Goal: Task Accomplishment & Management: Manage account settings

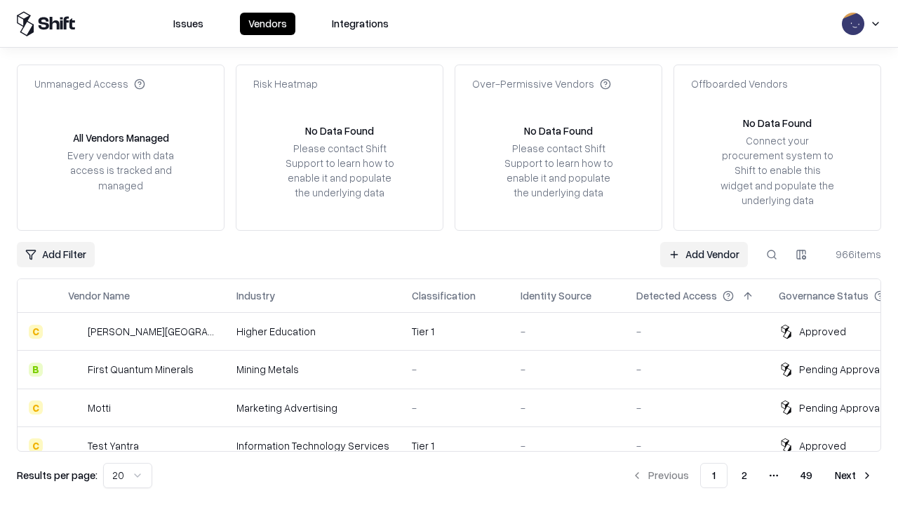
click at [704, 254] on link "Add Vendor" at bounding box center [704, 254] width 88 height 25
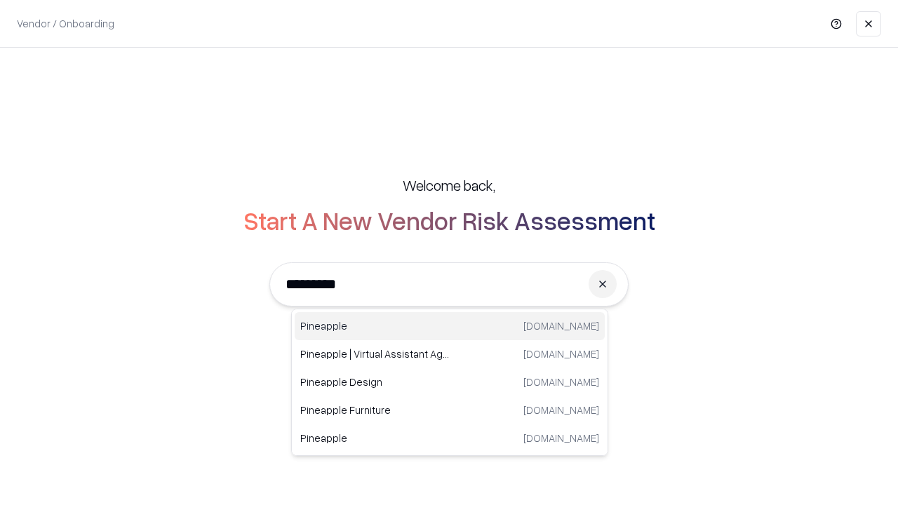
click at [450, 326] on div "Pineapple [DOMAIN_NAME]" at bounding box center [450, 326] width 310 height 28
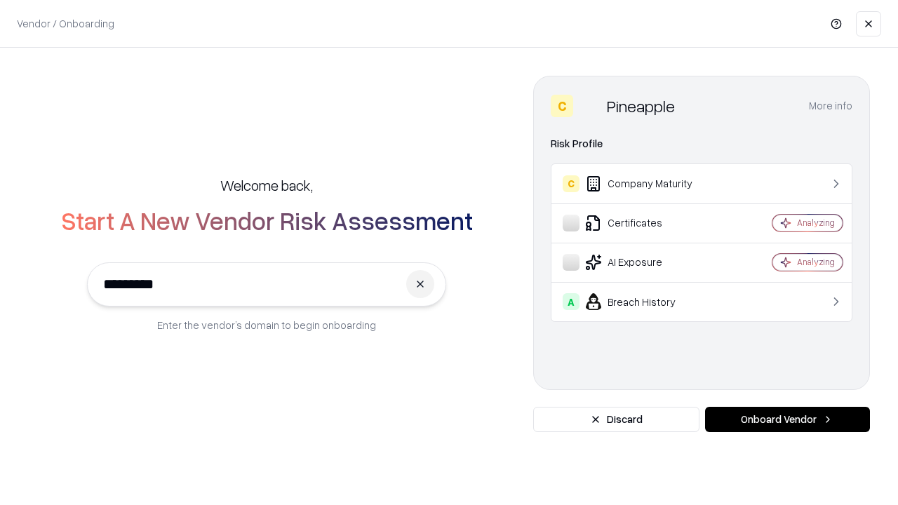
type input "*********"
click at [787, 420] on button "Onboard Vendor" at bounding box center [787, 419] width 165 height 25
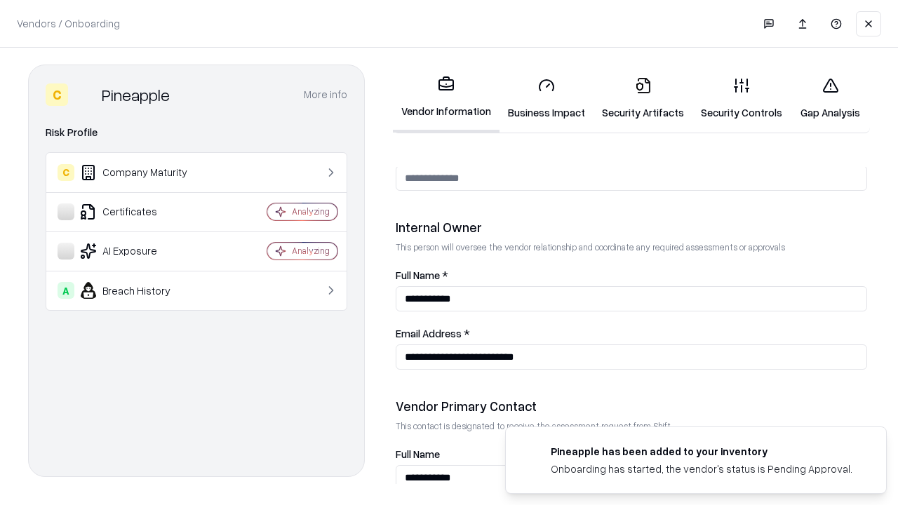
scroll to position [727, 0]
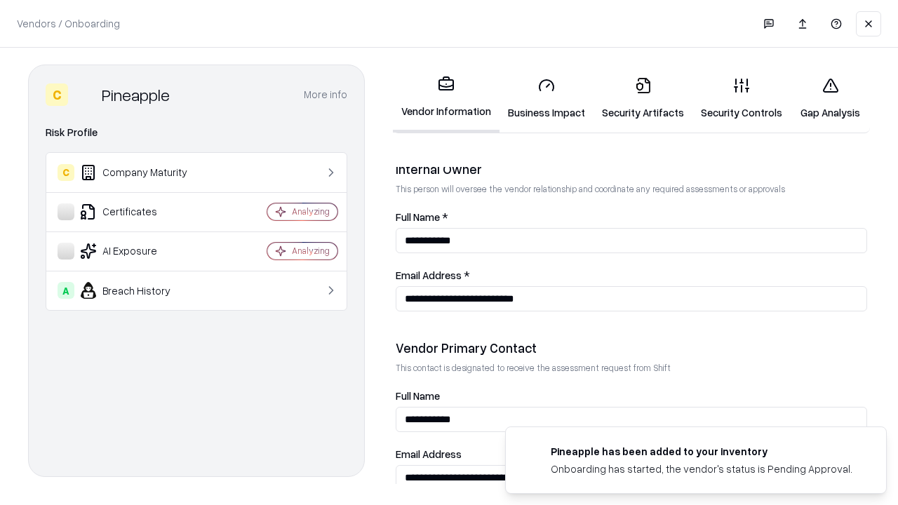
click at [547, 98] on link "Business Impact" at bounding box center [547, 98] width 94 height 65
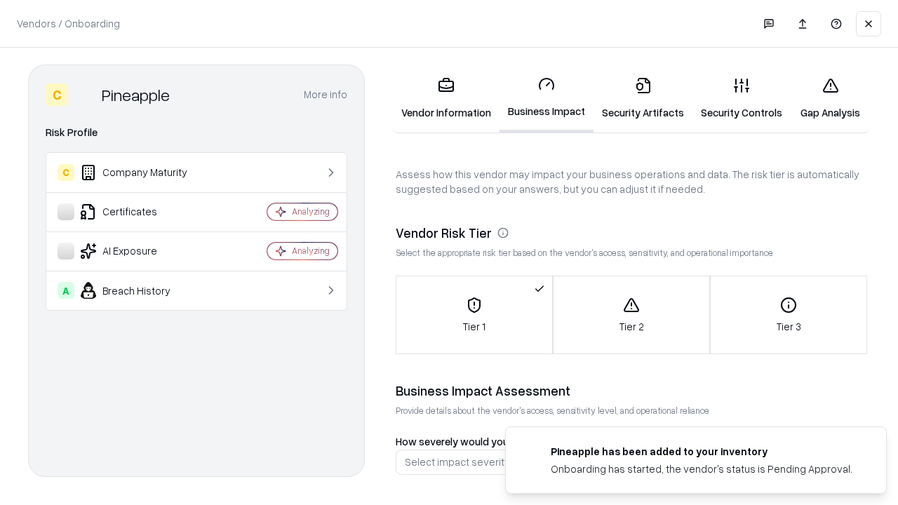
click at [643, 98] on link "Security Artifacts" at bounding box center [643, 98] width 99 height 65
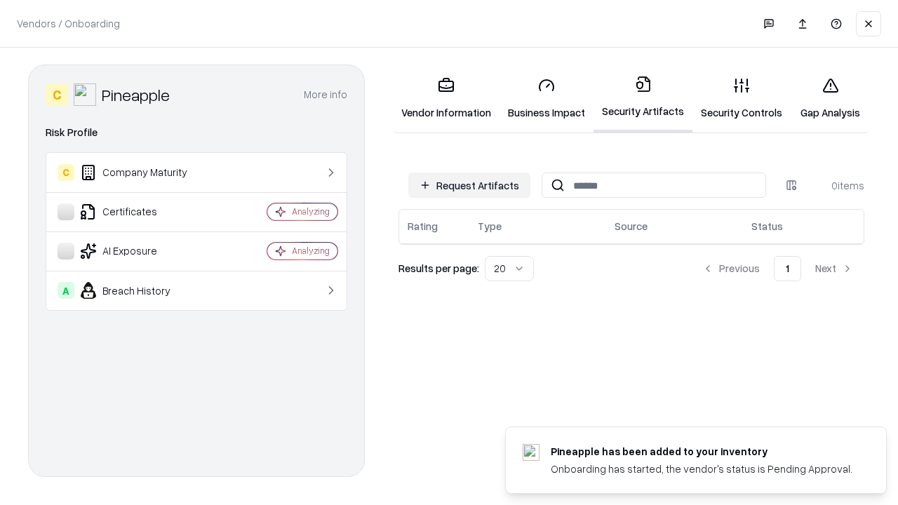
click at [469, 185] on button "Request Artifacts" at bounding box center [469, 185] width 122 height 25
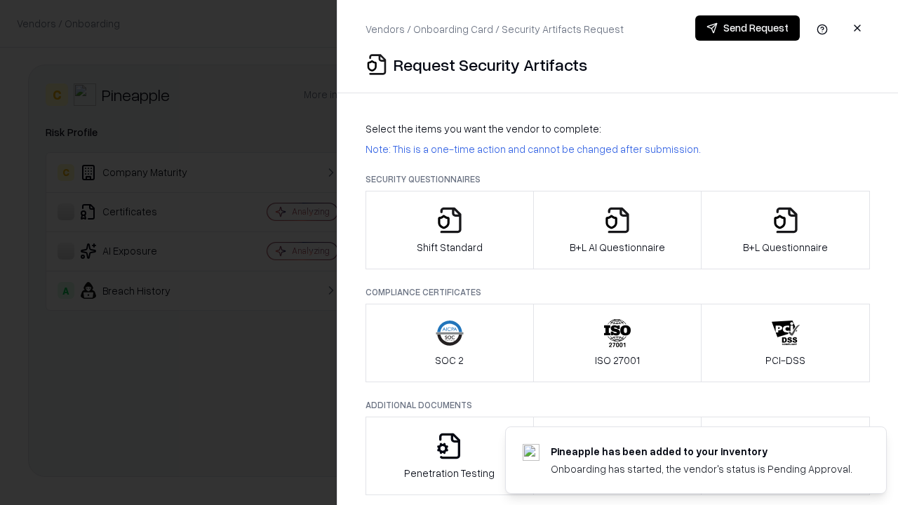
click at [449, 230] on icon "button" at bounding box center [450, 220] width 28 height 28
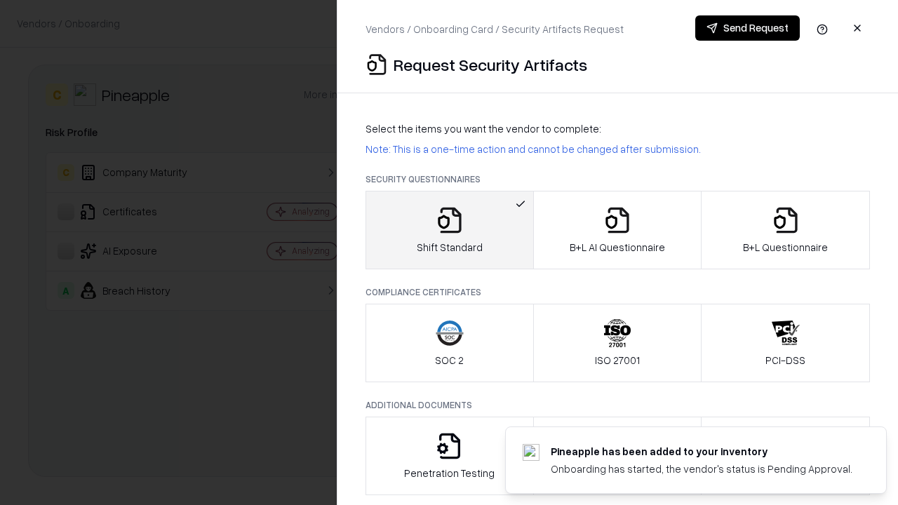
click at [747, 28] on button "Send Request" at bounding box center [747, 27] width 105 height 25
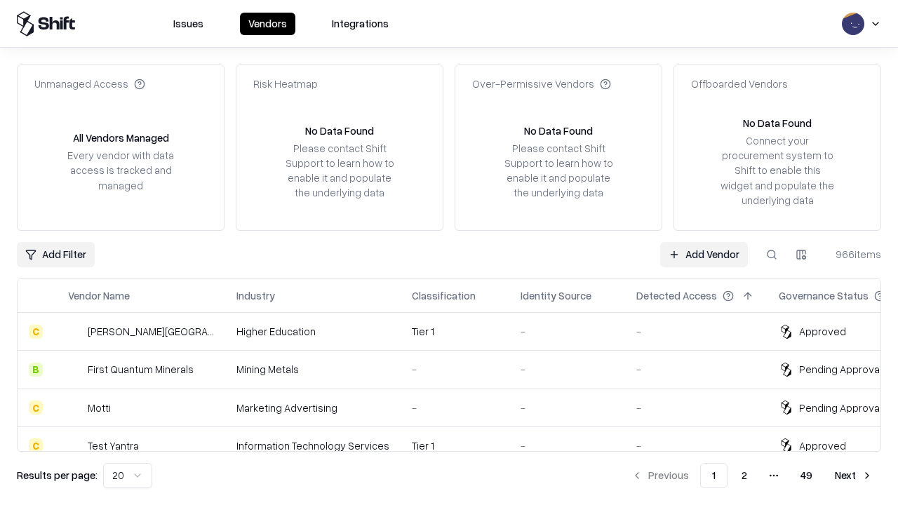
click at [772, 254] on button at bounding box center [771, 254] width 25 height 25
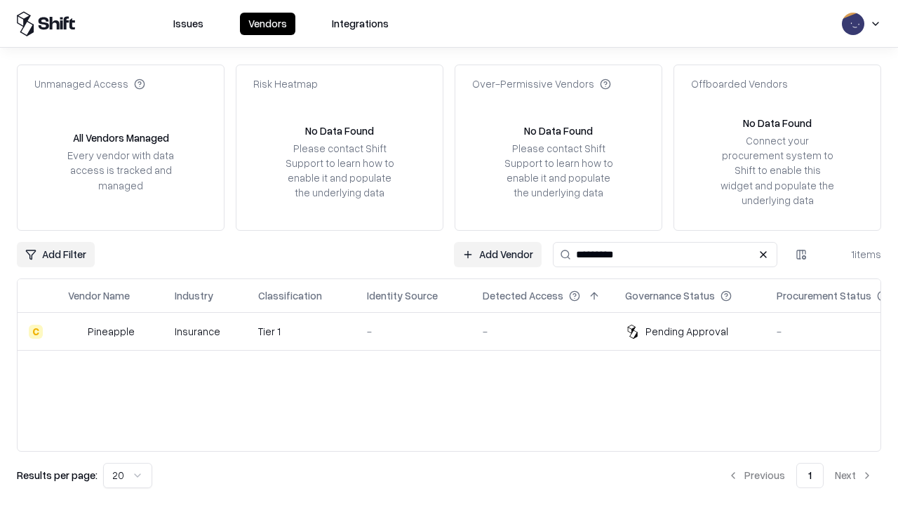
type input "*********"
click at [457, 331] on div "-" at bounding box center [413, 331] width 93 height 15
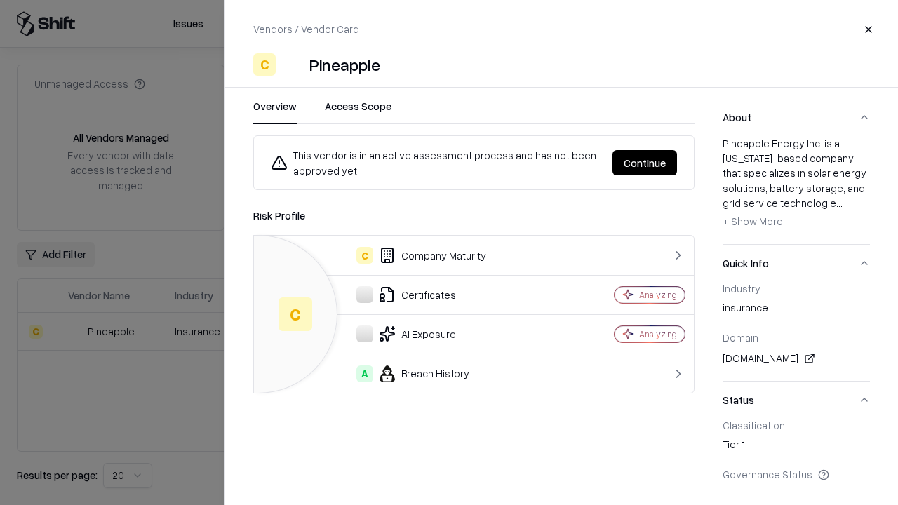
click at [645, 163] on button "Continue" at bounding box center [645, 162] width 65 height 25
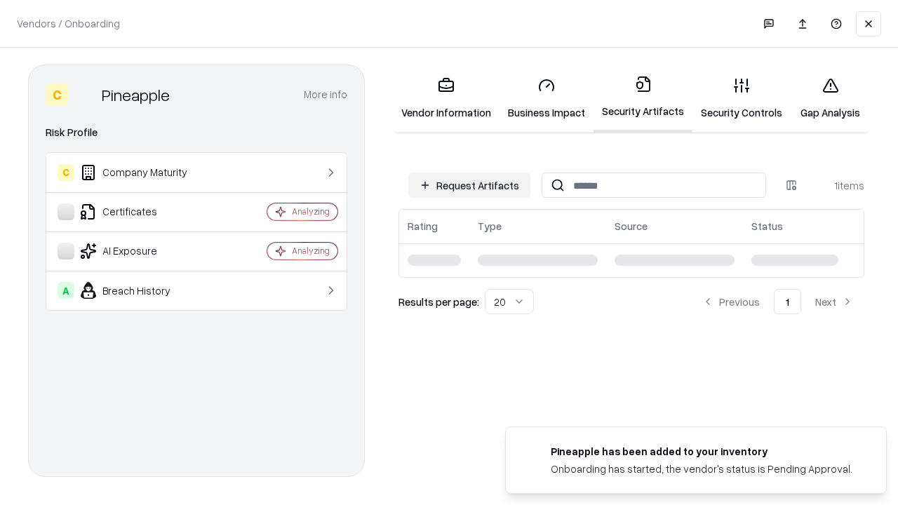
click at [742, 98] on link "Security Controls" at bounding box center [742, 98] width 98 height 65
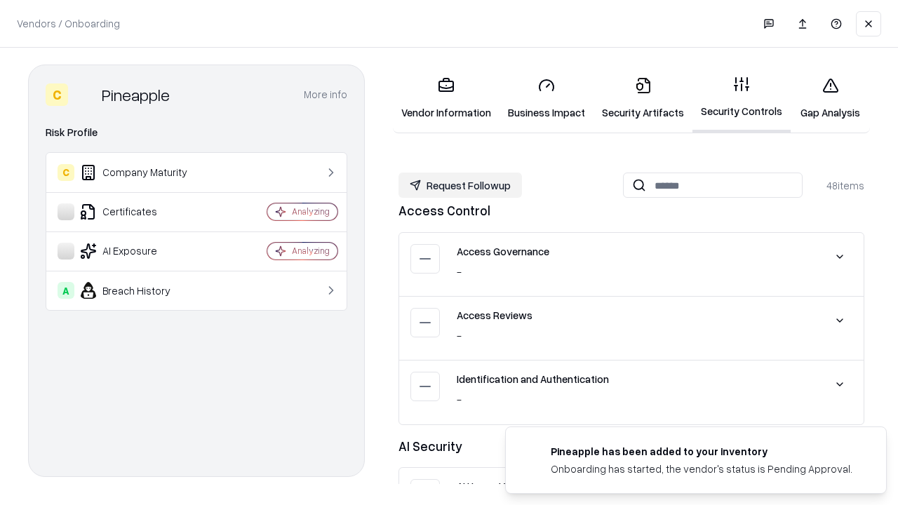
click at [460, 185] on button "Request Followup" at bounding box center [460, 185] width 123 height 25
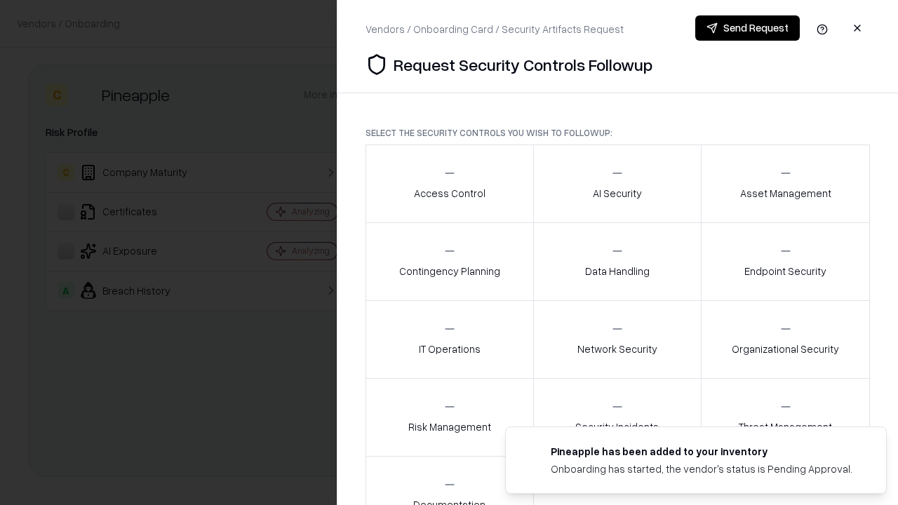
click at [449, 184] on div "Access Control" at bounding box center [450, 183] width 72 height 34
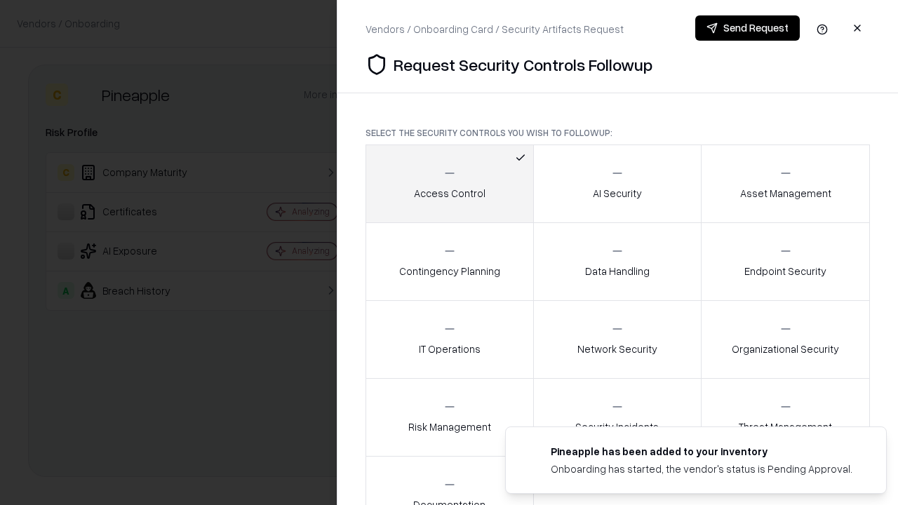
click at [747, 28] on button "Send Request" at bounding box center [747, 27] width 105 height 25
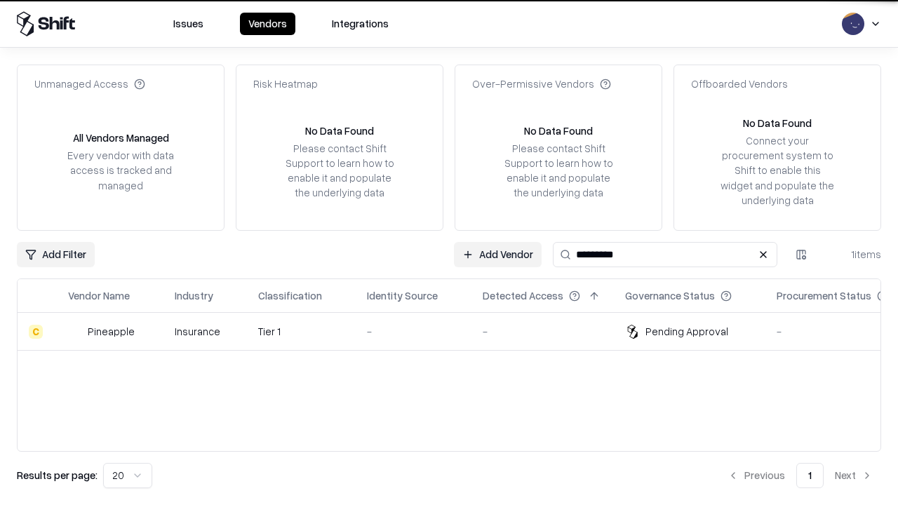
type input "*********"
click at [457, 331] on div "-" at bounding box center [413, 331] width 93 height 15
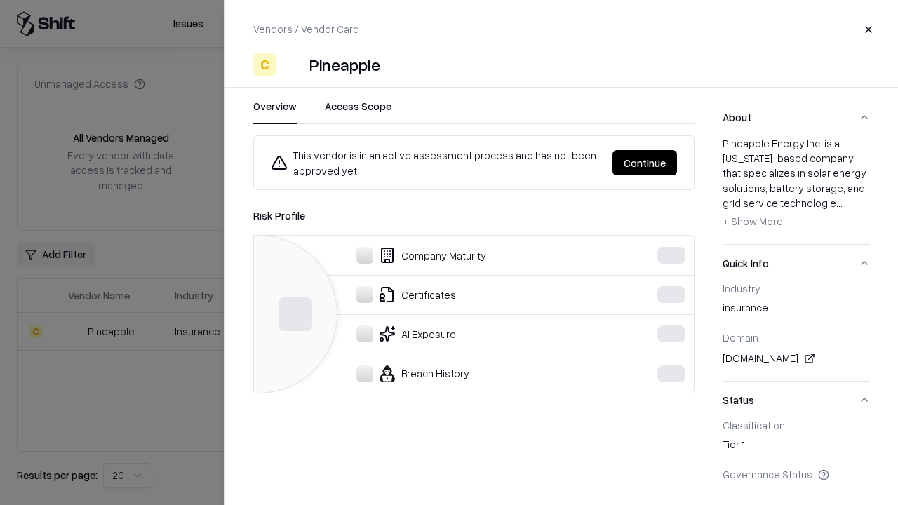
click at [677, 163] on button "Continue" at bounding box center [645, 162] width 65 height 25
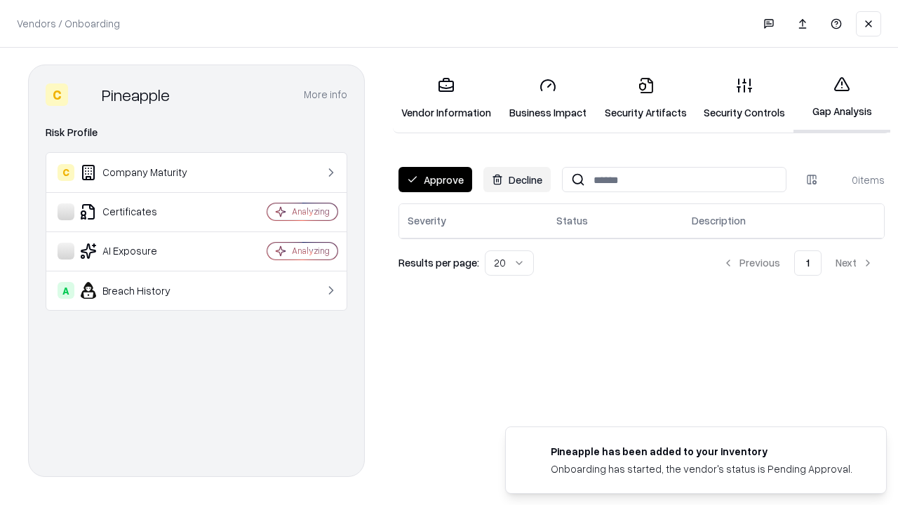
click at [435, 180] on button "Approve" at bounding box center [436, 179] width 74 height 25
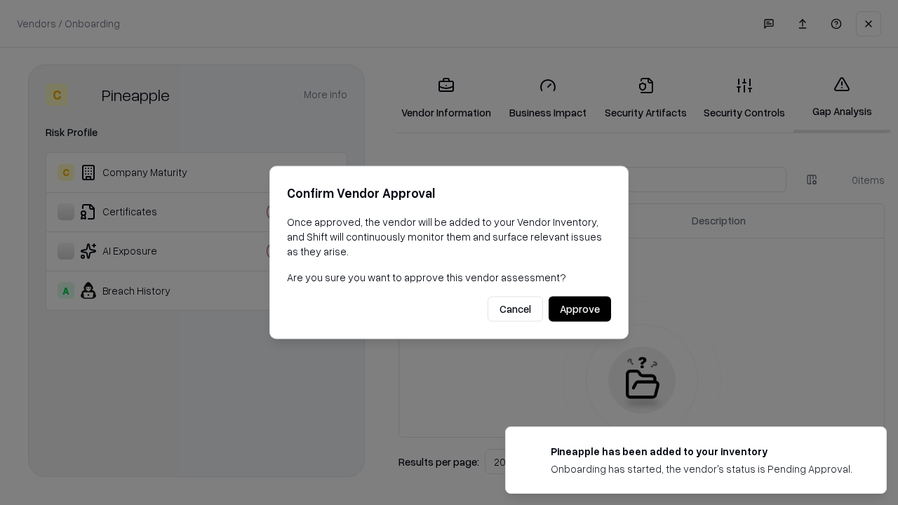
click at [580, 309] on button "Approve" at bounding box center [580, 309] width 62 height 25
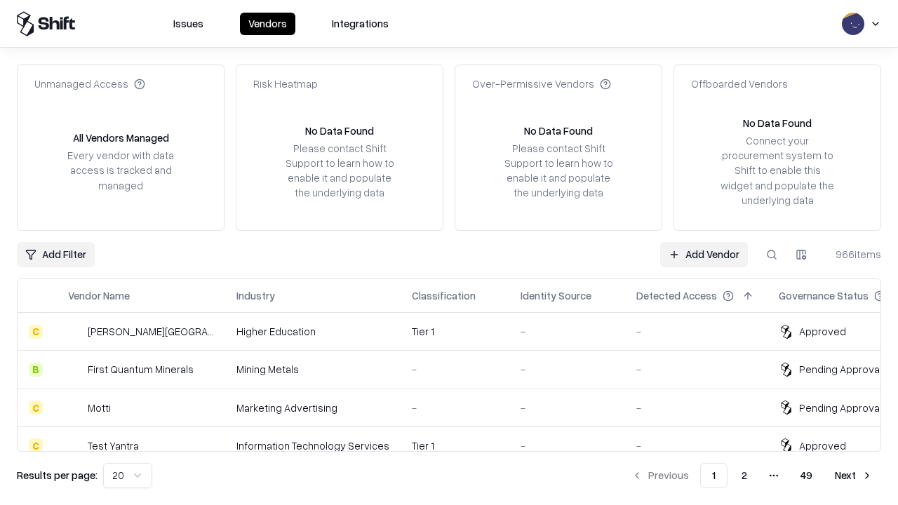
type input "*********"
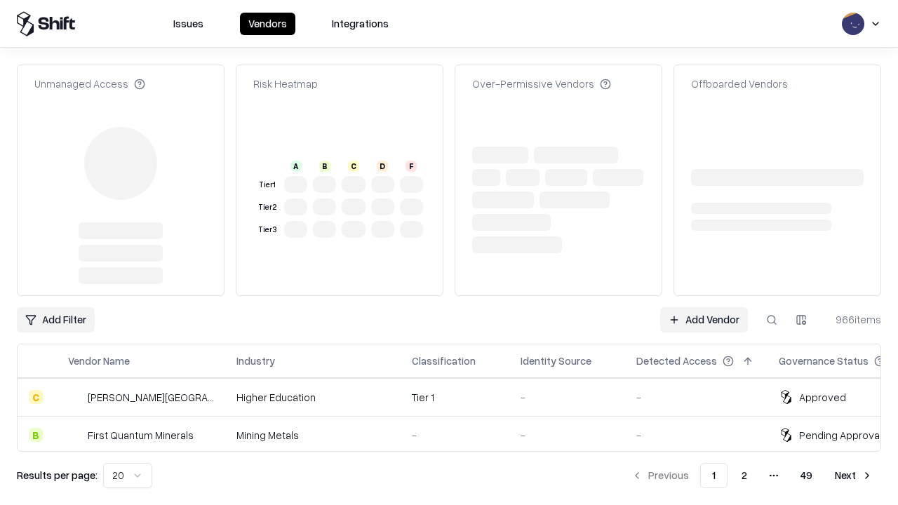
click at [704, 307] on link "Add Vendor" at bounding box center [704, 319] width 88 height 25
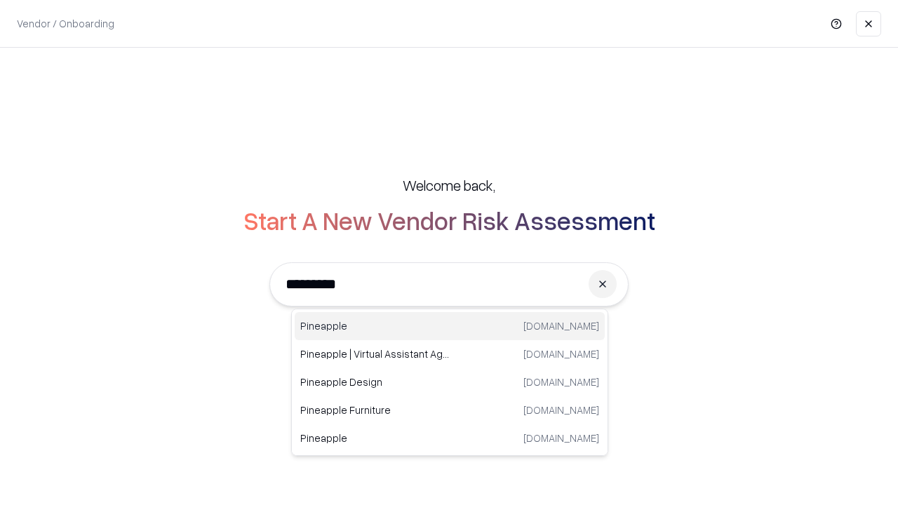
click at [450, 326] on div "Pineapple [DOMAIN_NAME]" at bounding box center [450, 326] width 310 height 28
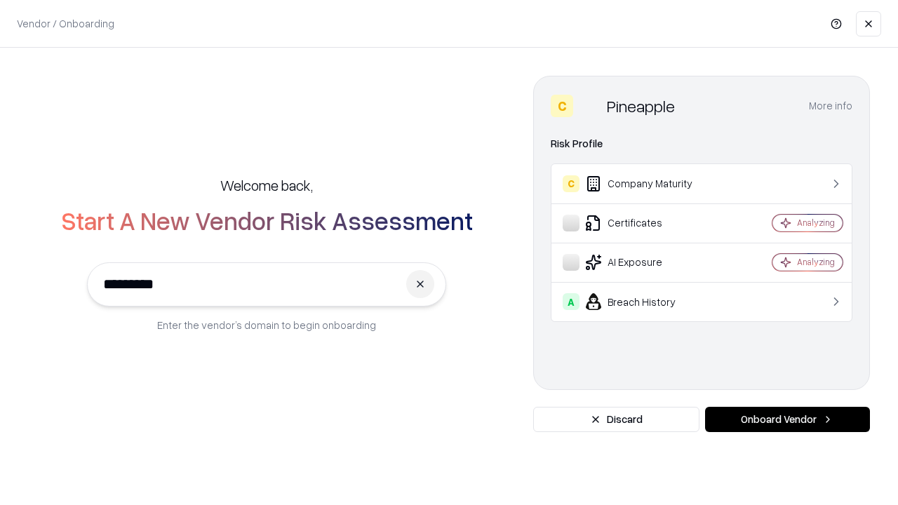
type input "*********"
click at [787, 420] on button "Onboard Vendor" at bounding box center [787, 419] width 165 height 25
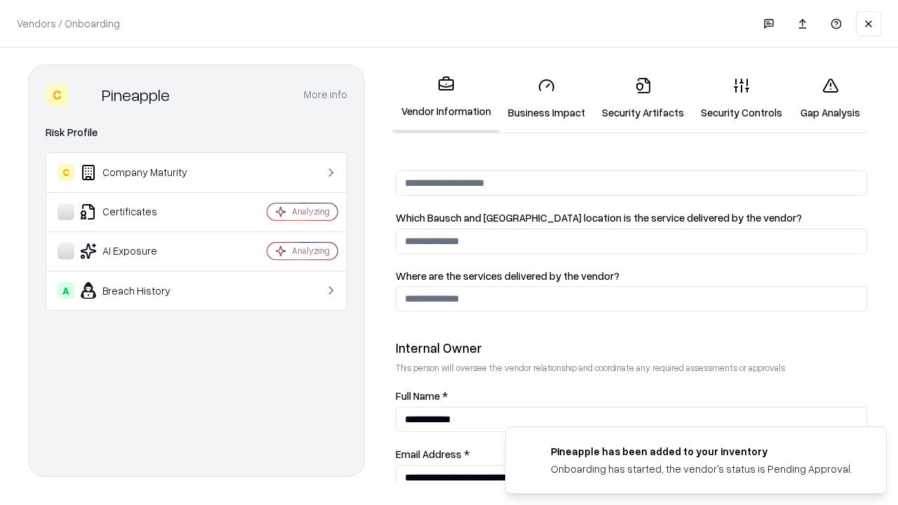
scroll to position [727, 0]
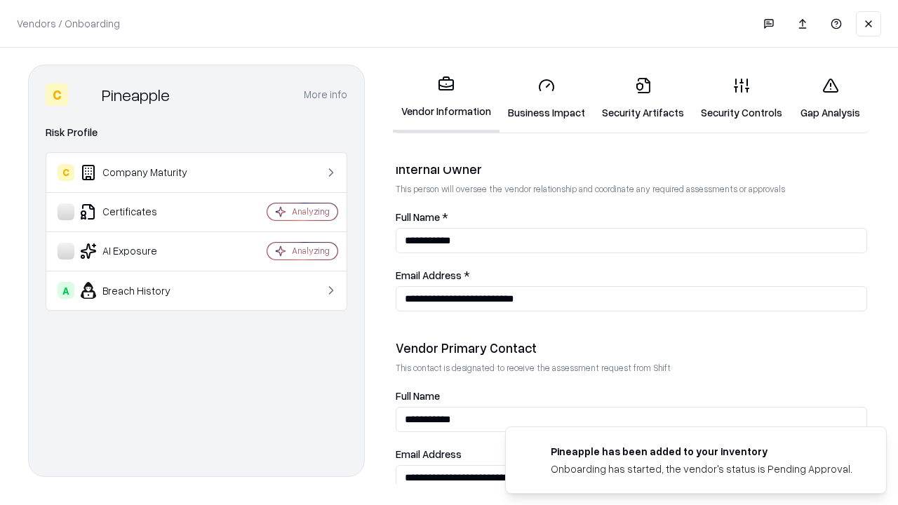
click at [830, 98] on link "Gap Analysis" at bounding box center [830, 98] width 79 height 65
